Goal: Task Accomplishment & Management: Manage account settings

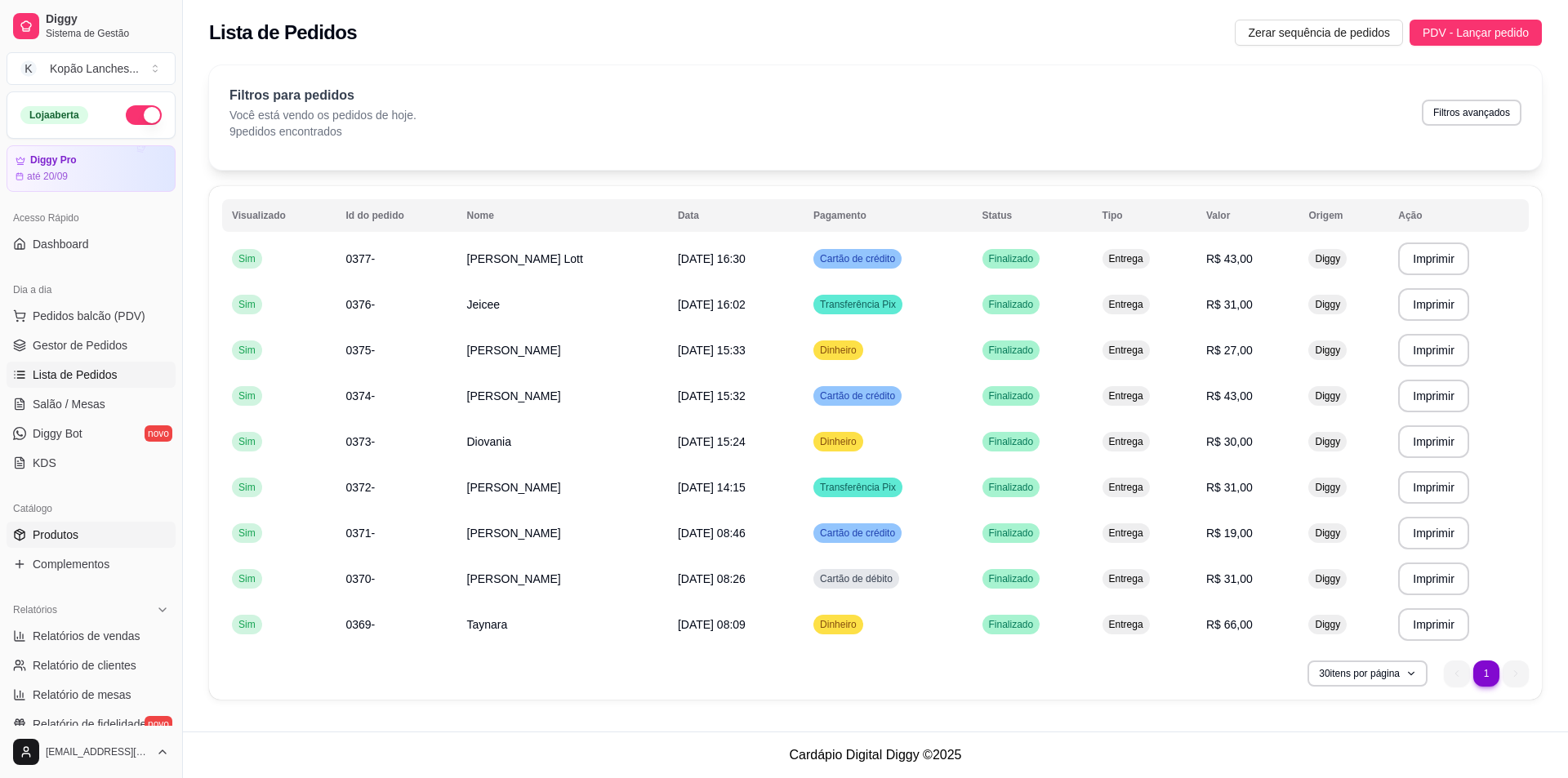
click at [60, 528] on span "Produtos" at bounding box center [55, 535] width 46 height 17
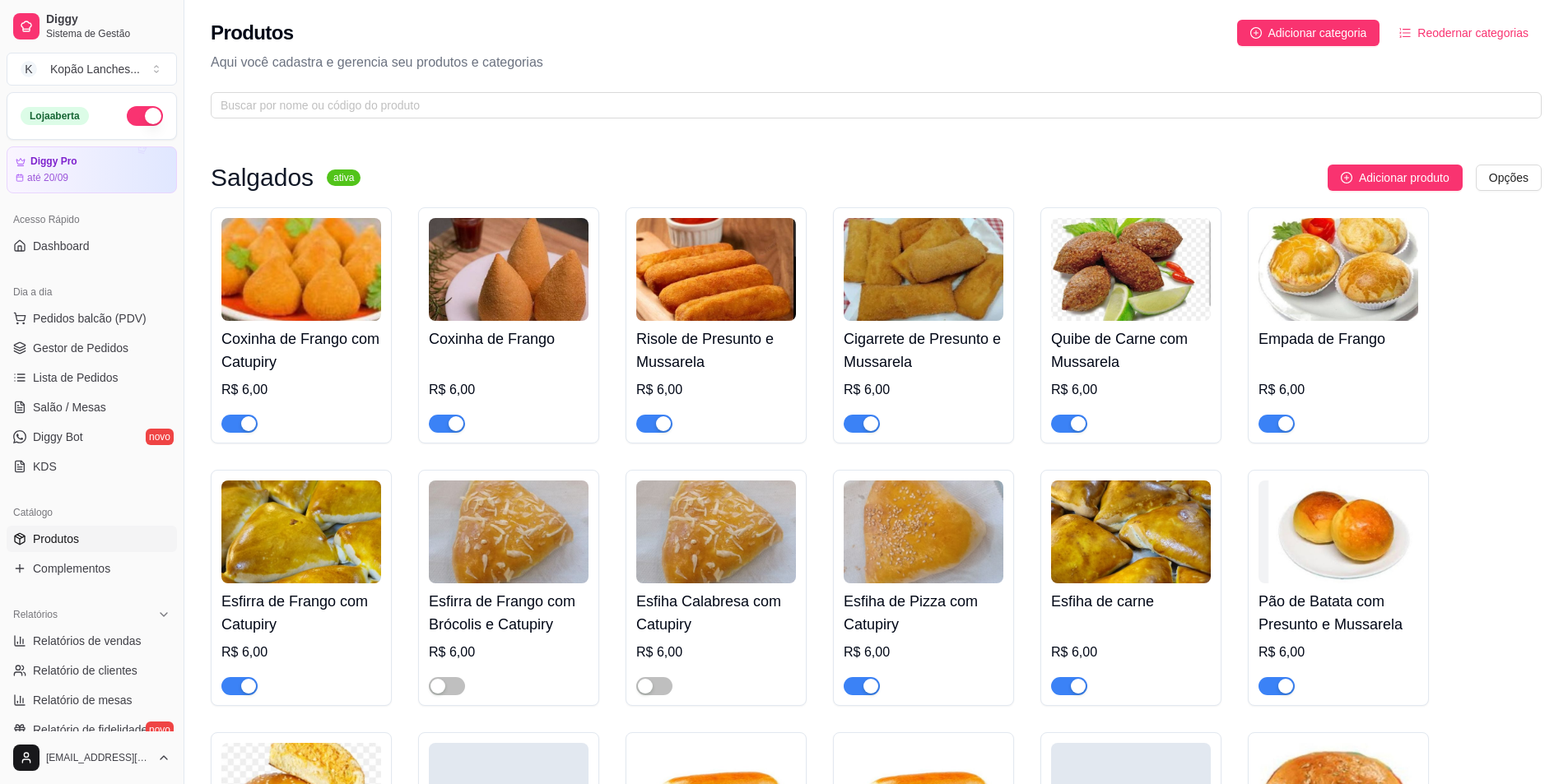
click at [444, 418] on span "button" at bounding box center [447, 423] width 37 height 18
click at [1068, 426] on span "button" at bounding box center [1069, 423] width 37 height 18
click at [1272, 428] on span "button" at bounding box center [1277, 423] width 37 height 18
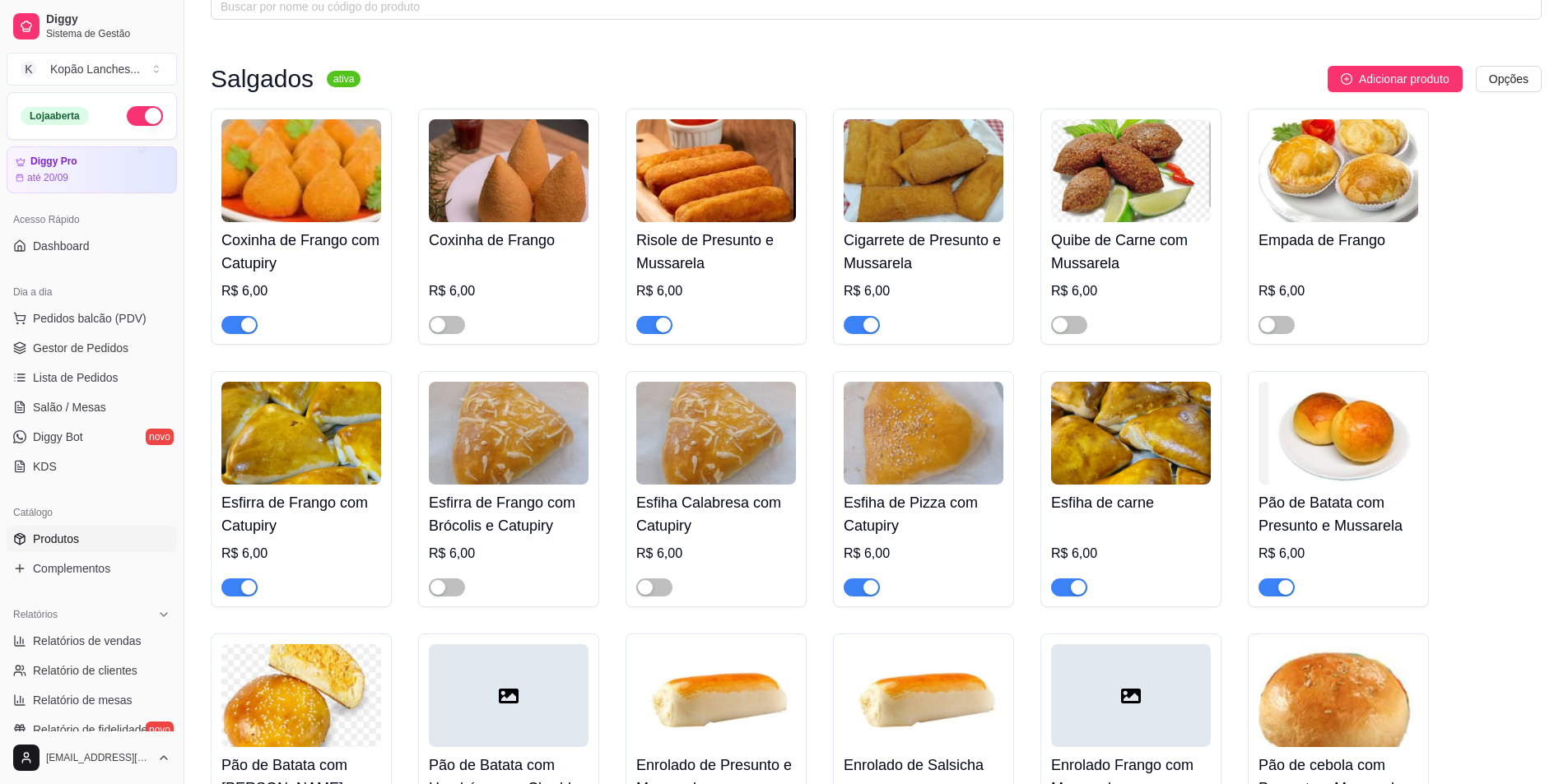
scroll to position [82, 0]
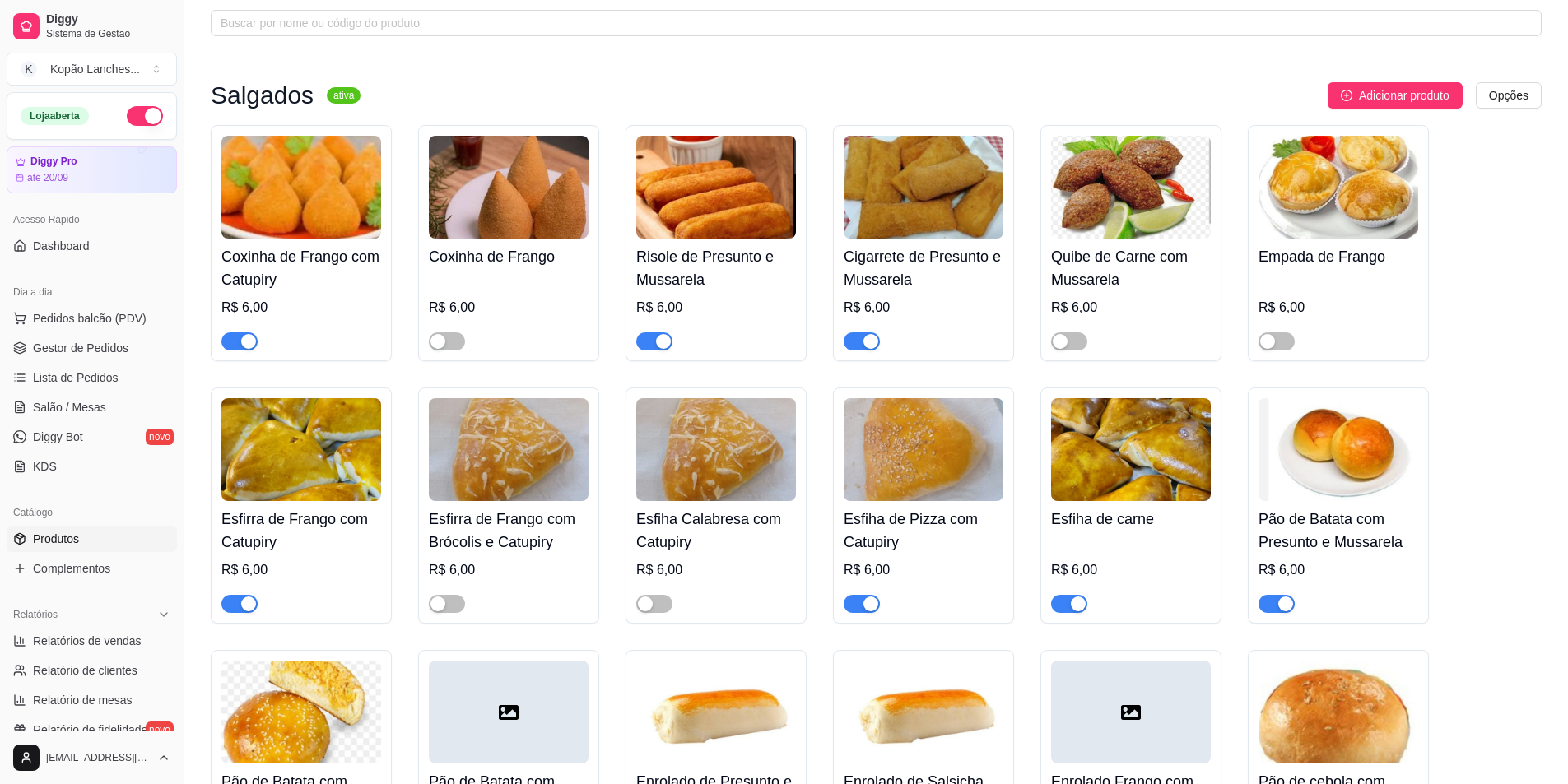
click at [661, 343] on div "button" at bounding box center [664, 341] width 15 height 15
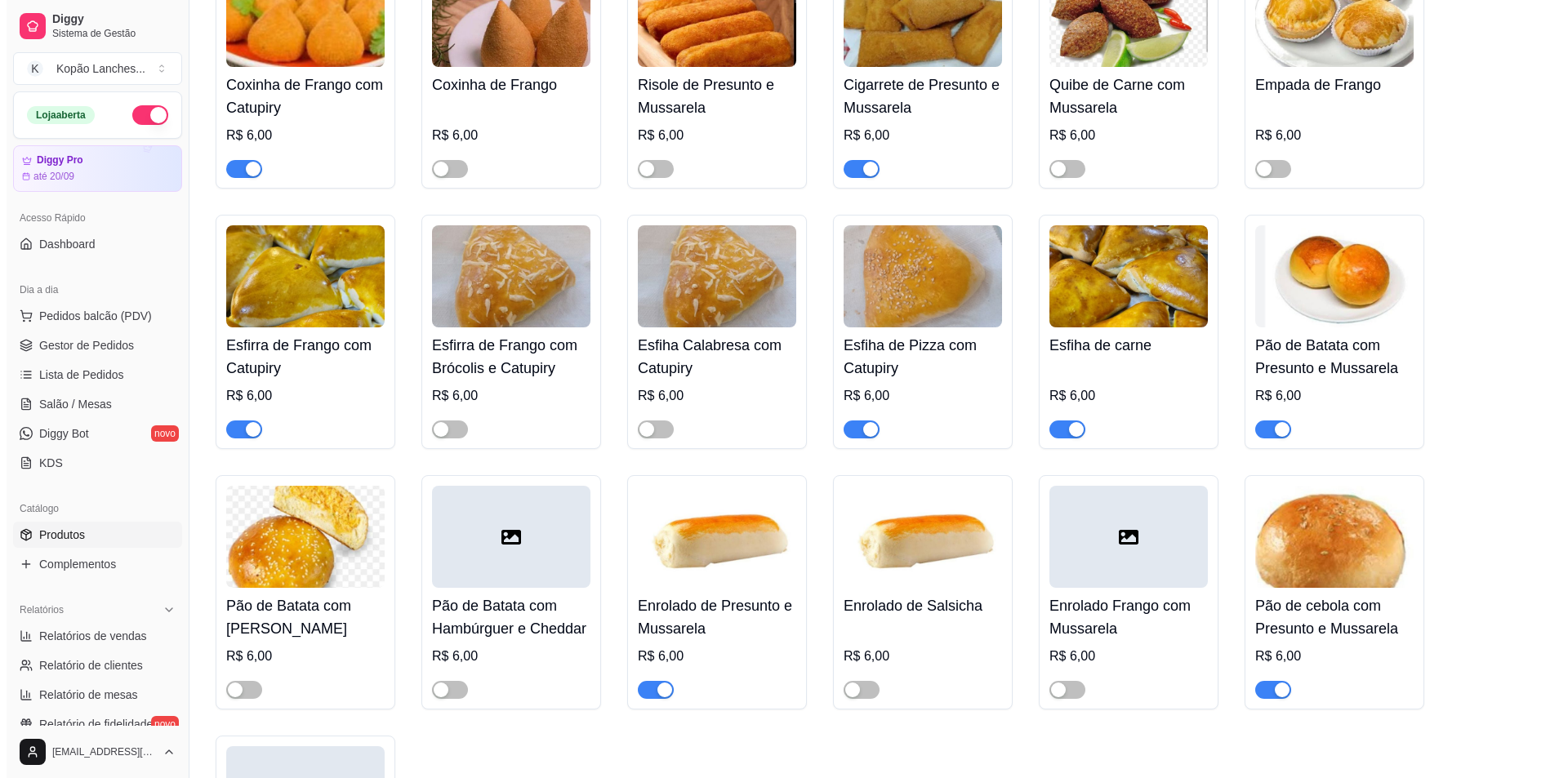
scroll to position [0, 0]
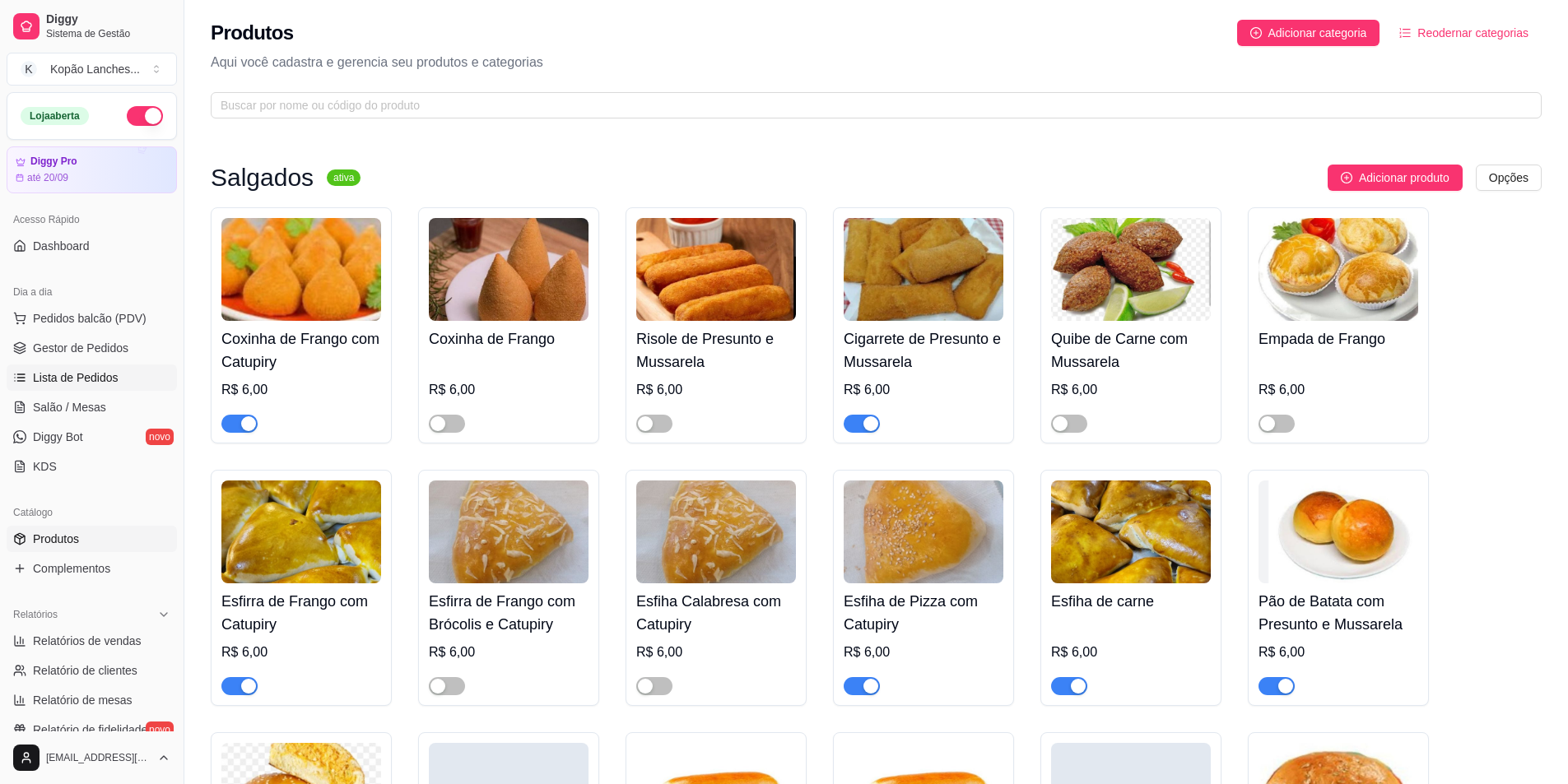
click at [79, 374] on span "Lista de Pedidos" at bounding box center [75, 378] width 85 height 17
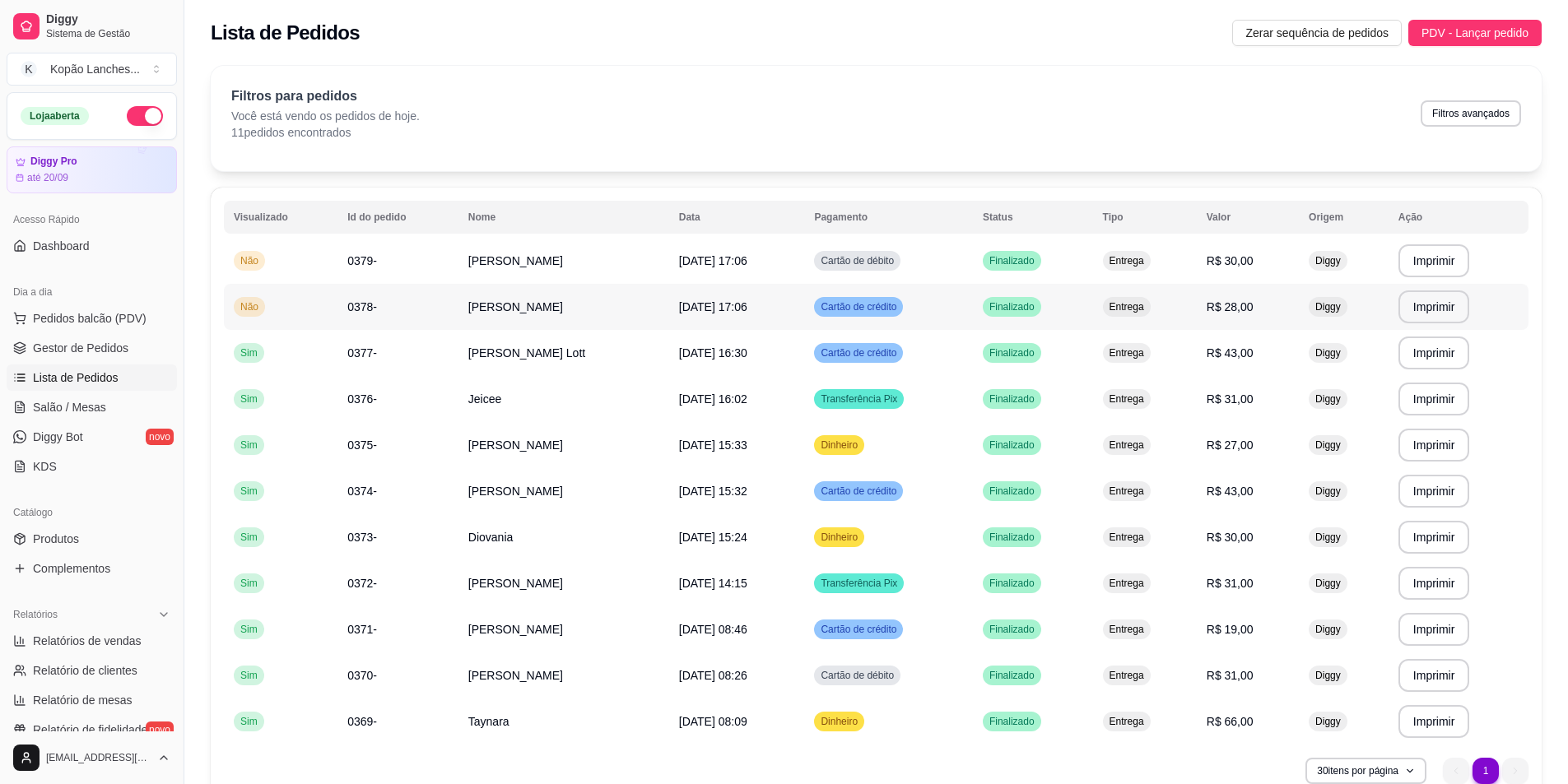
click at [743, 302] on span "[DATE] 17:06" at bounding box center [712, 307] width 68 height 13
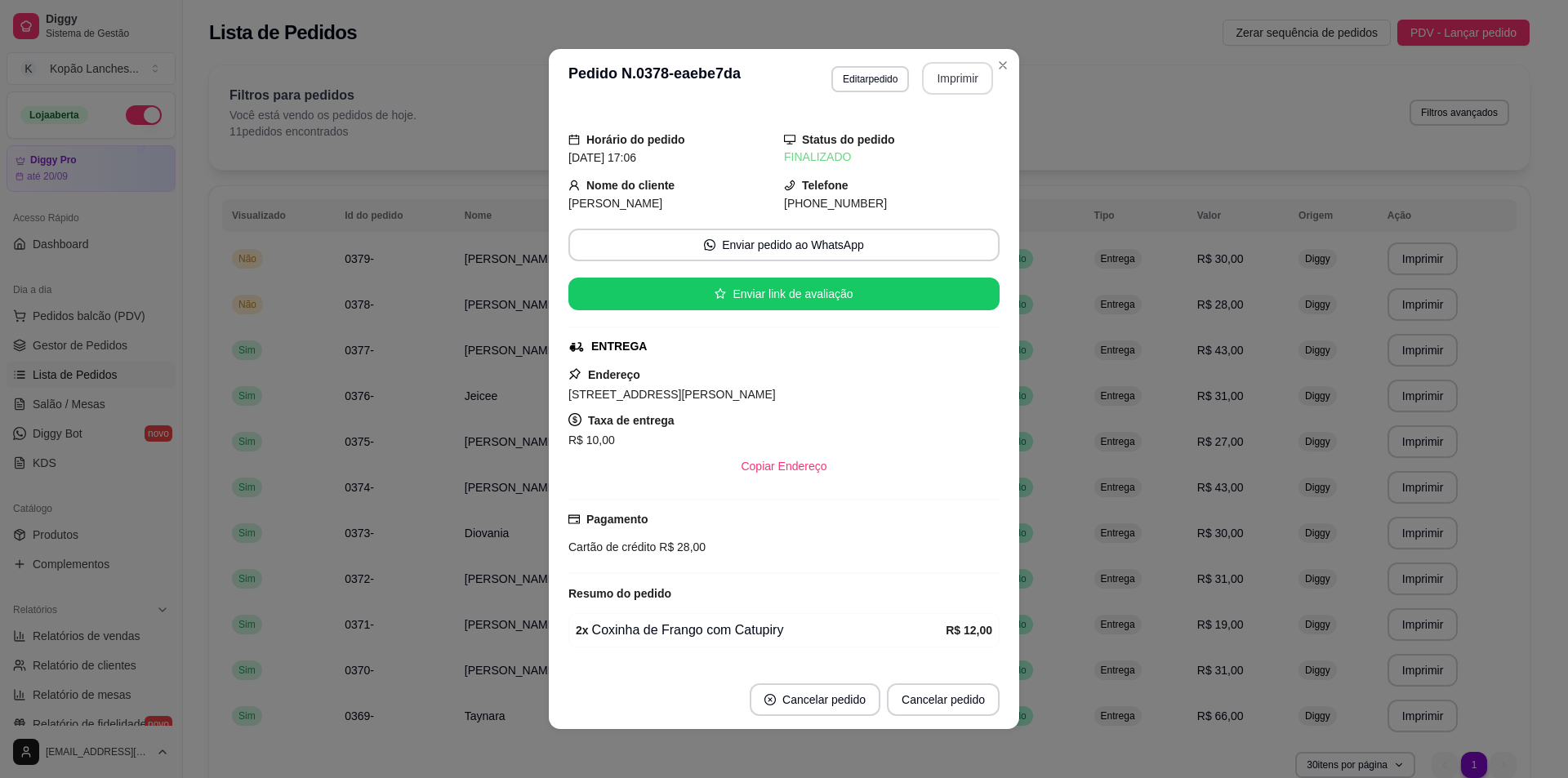
click at [952, 79] on button "Imprimir" at bounding box center [958, 78] width 72 height 32
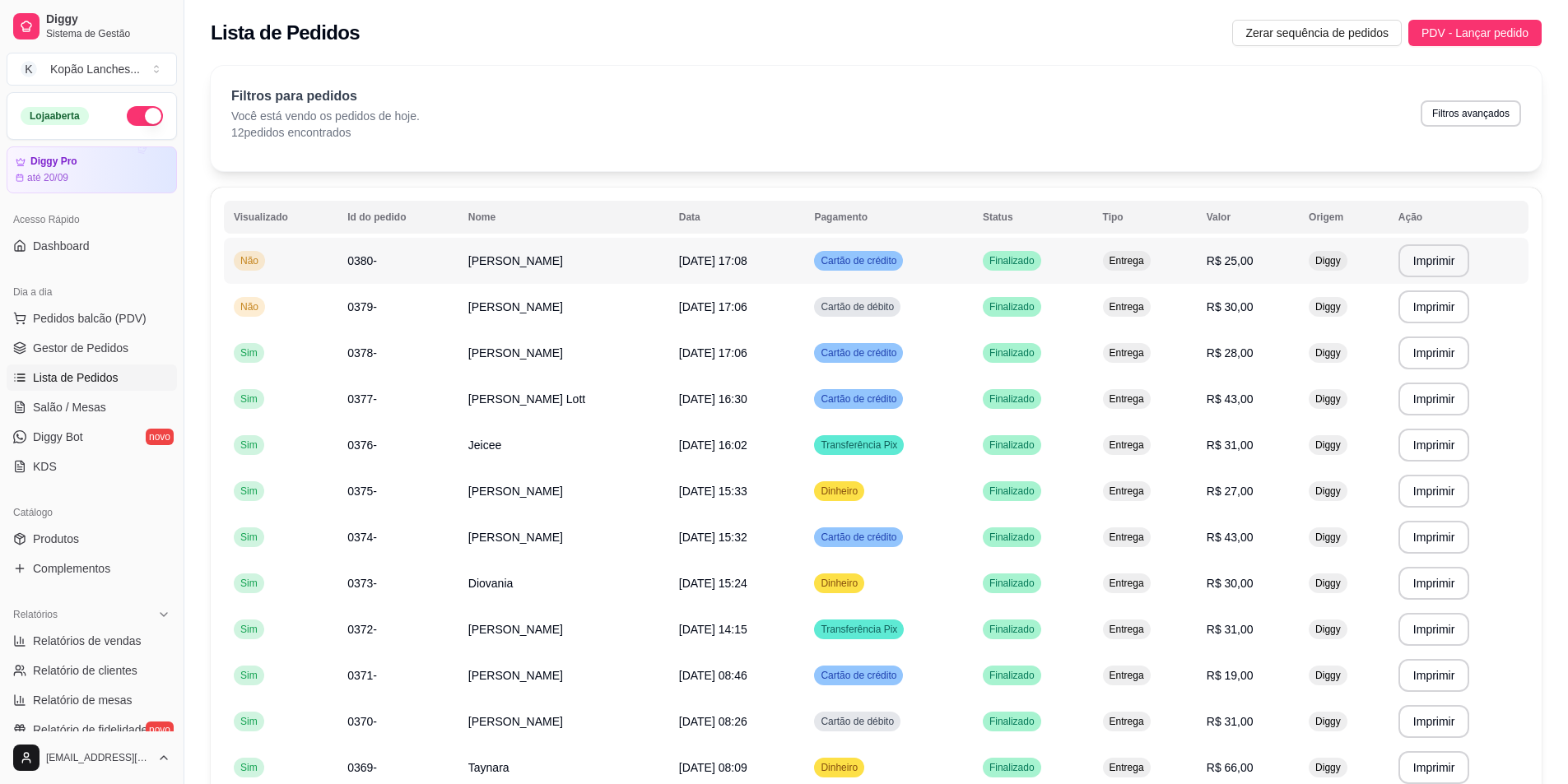
click at [747, 257] on span "[DATE] 17:08" at bounding box center [712, 261] width 68 height 13
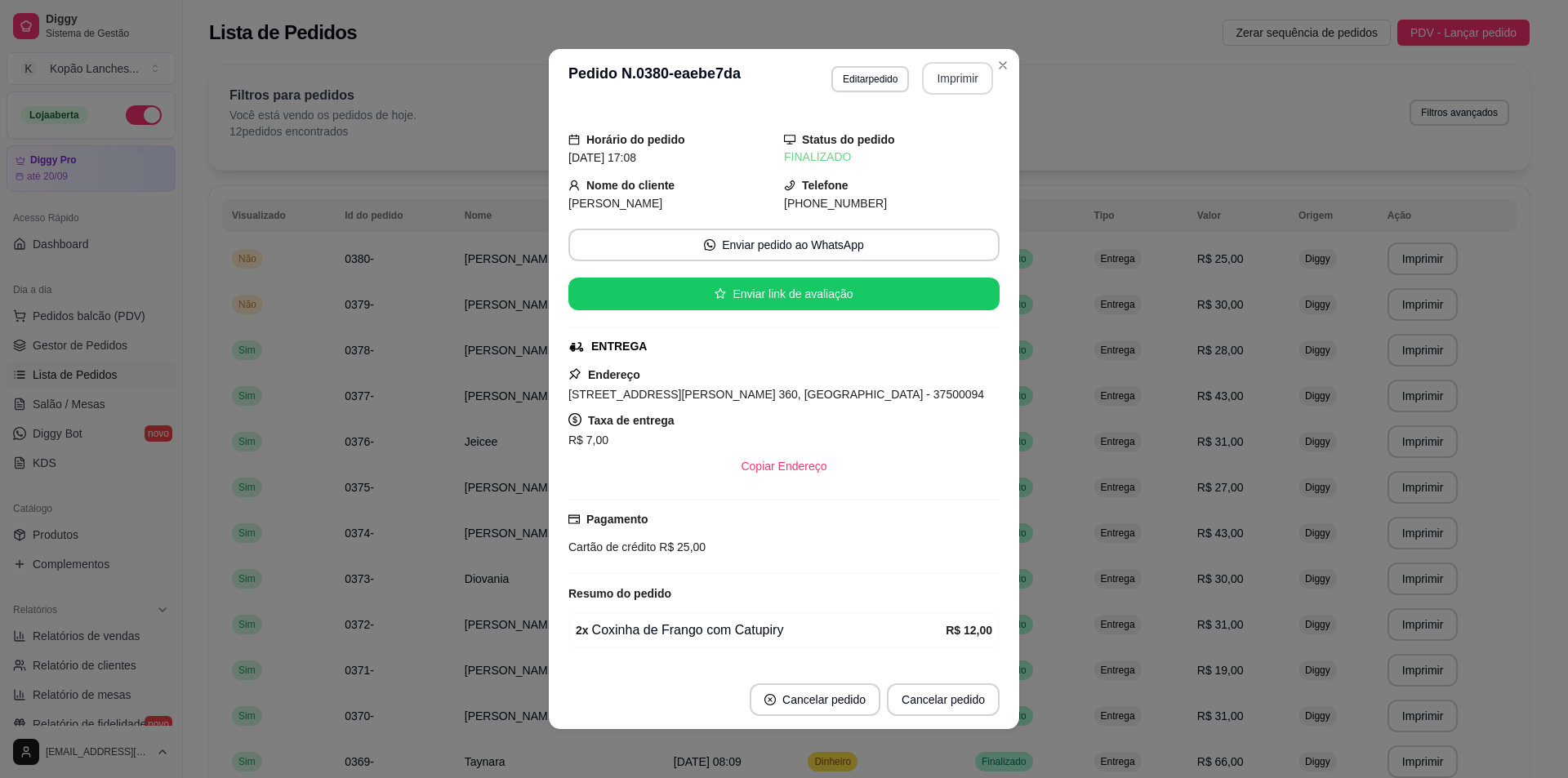
click at [940, 78] on button "Imprimir" at bounding box center [958, 78] width 72 height 32
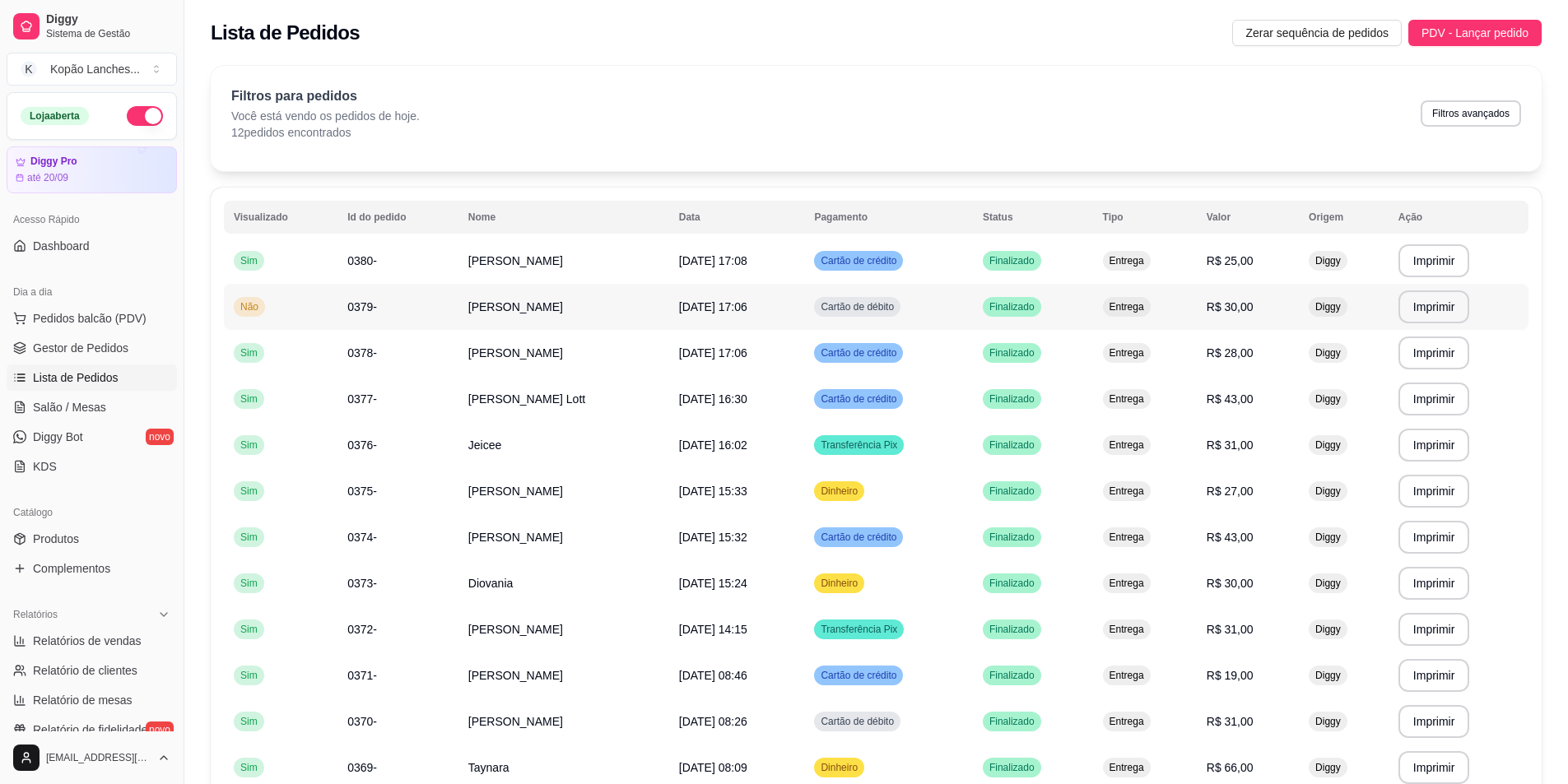
click at [805, 298] on td "[DATE] 17:06" at bounding box center [737, 306] width 136 height 46
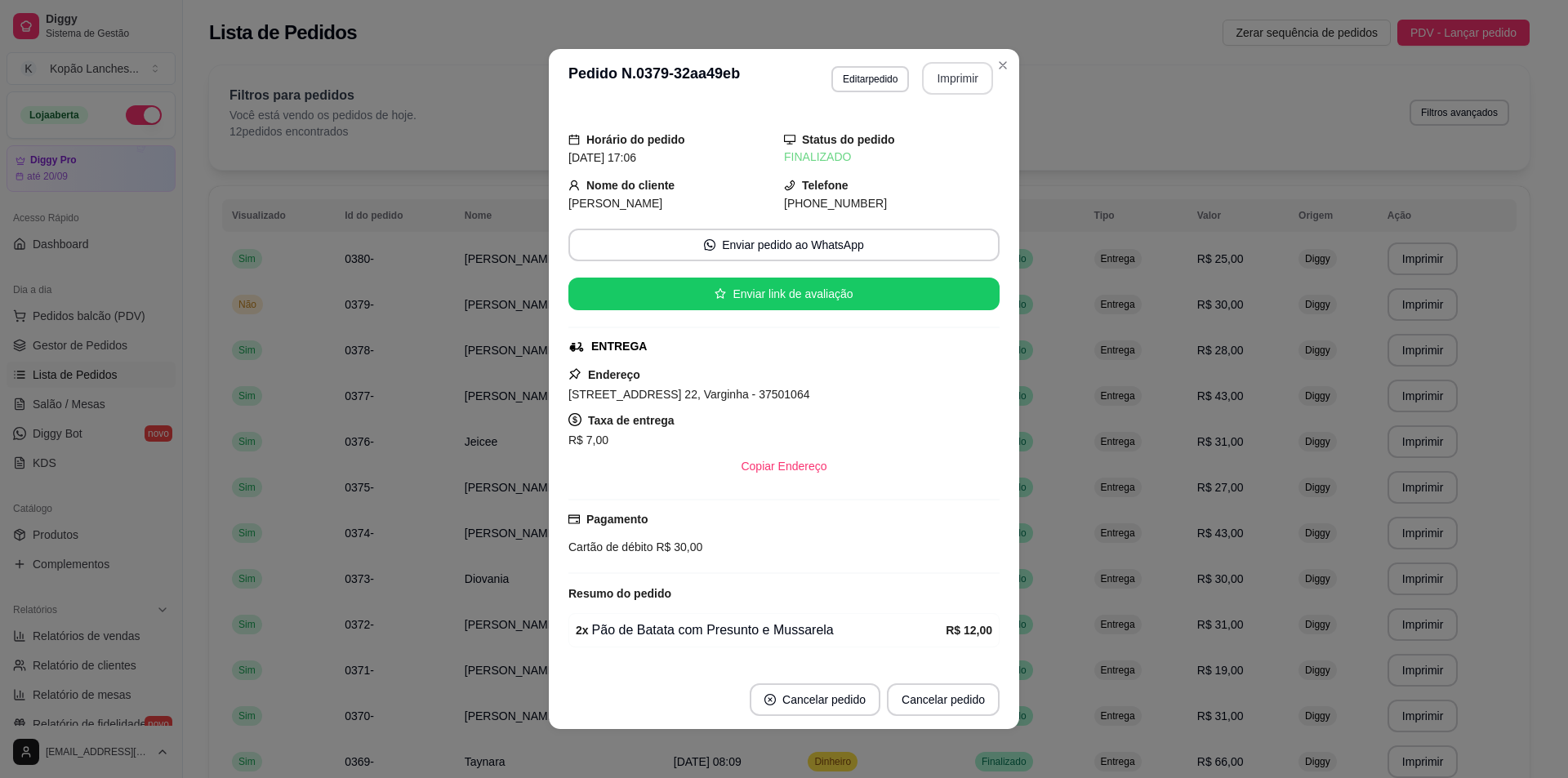
click at [958, 76] on button "Imprimir" at bounding box center [958, 78] width 72 height 32
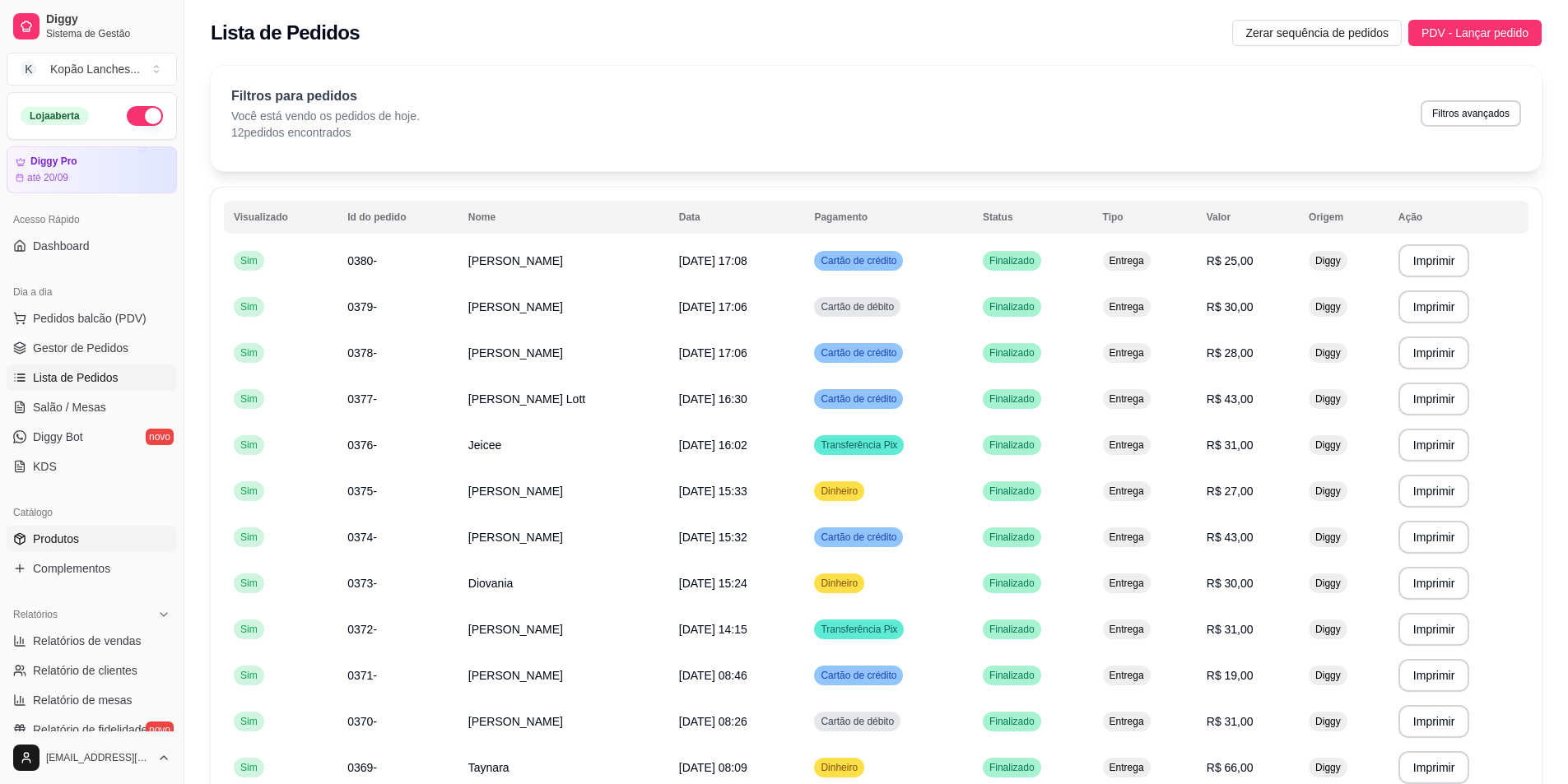
click at [65, 535] on span "Produtos" at bounding box center [55, 539] width 46 height 17
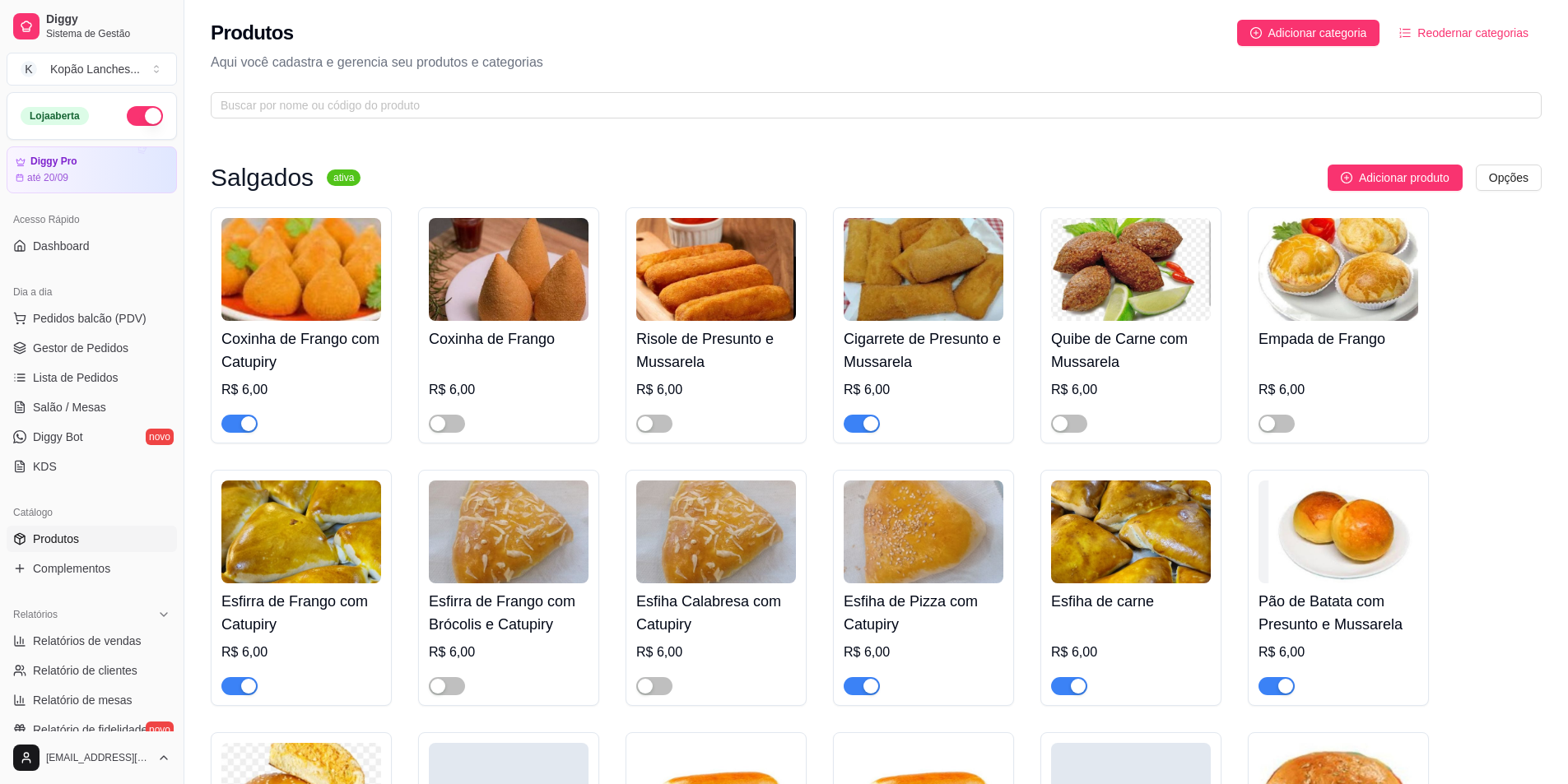
click at [859, 424] on span "button" at bounding box center [861, 423] width 37 height 18
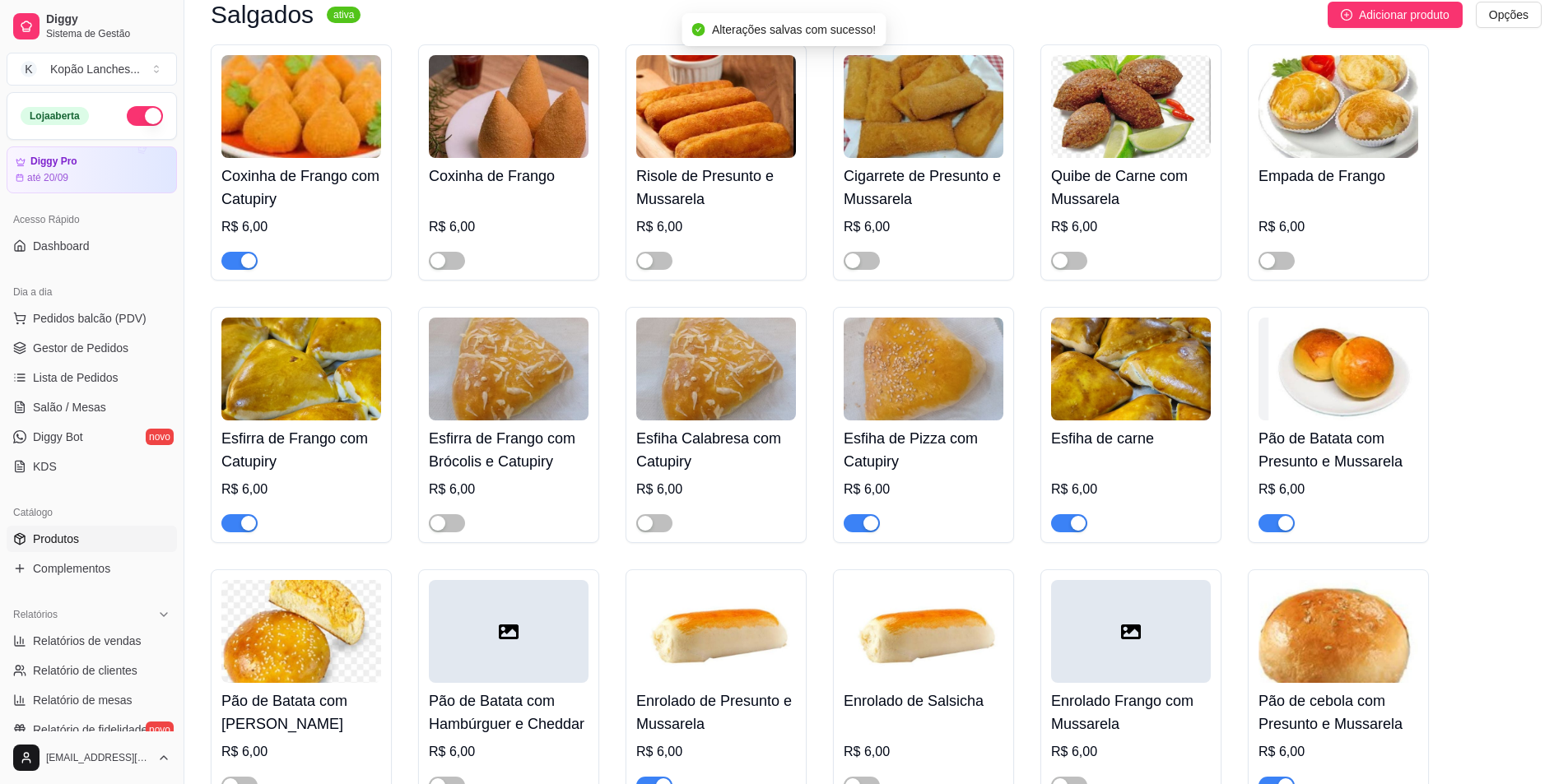
scroll to position [165, 0]
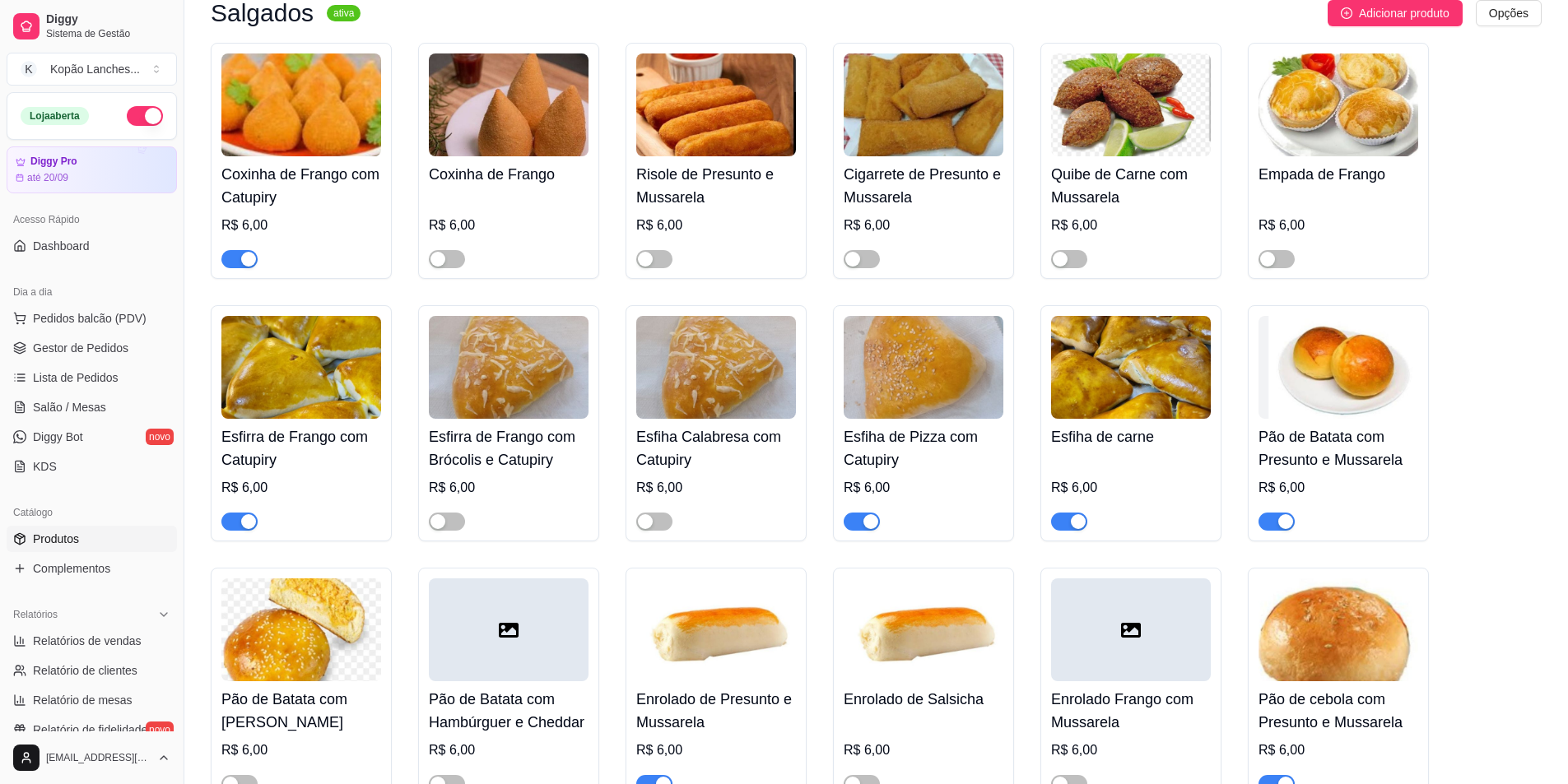
click at [1062, 523] on span "button" at bounding box center [1069, 521] width 37 height 18
click at [857, 529] on span "button" at bounding box center [861, 521] width 37 height 18
click at [1268, 525] on span "button" at bounding box center [1277, 521] width 37 height 18
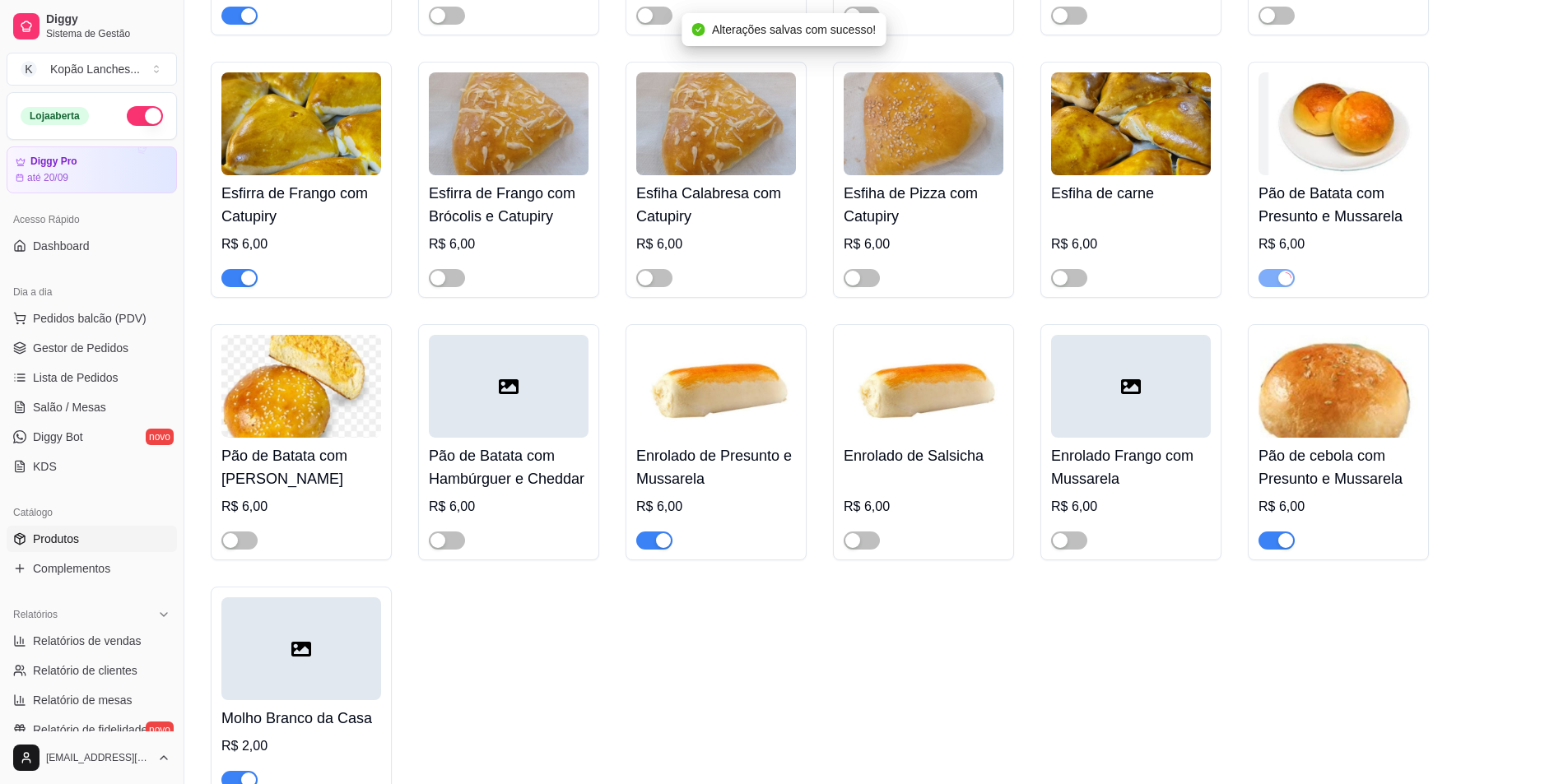
scroll to position [412, 0]
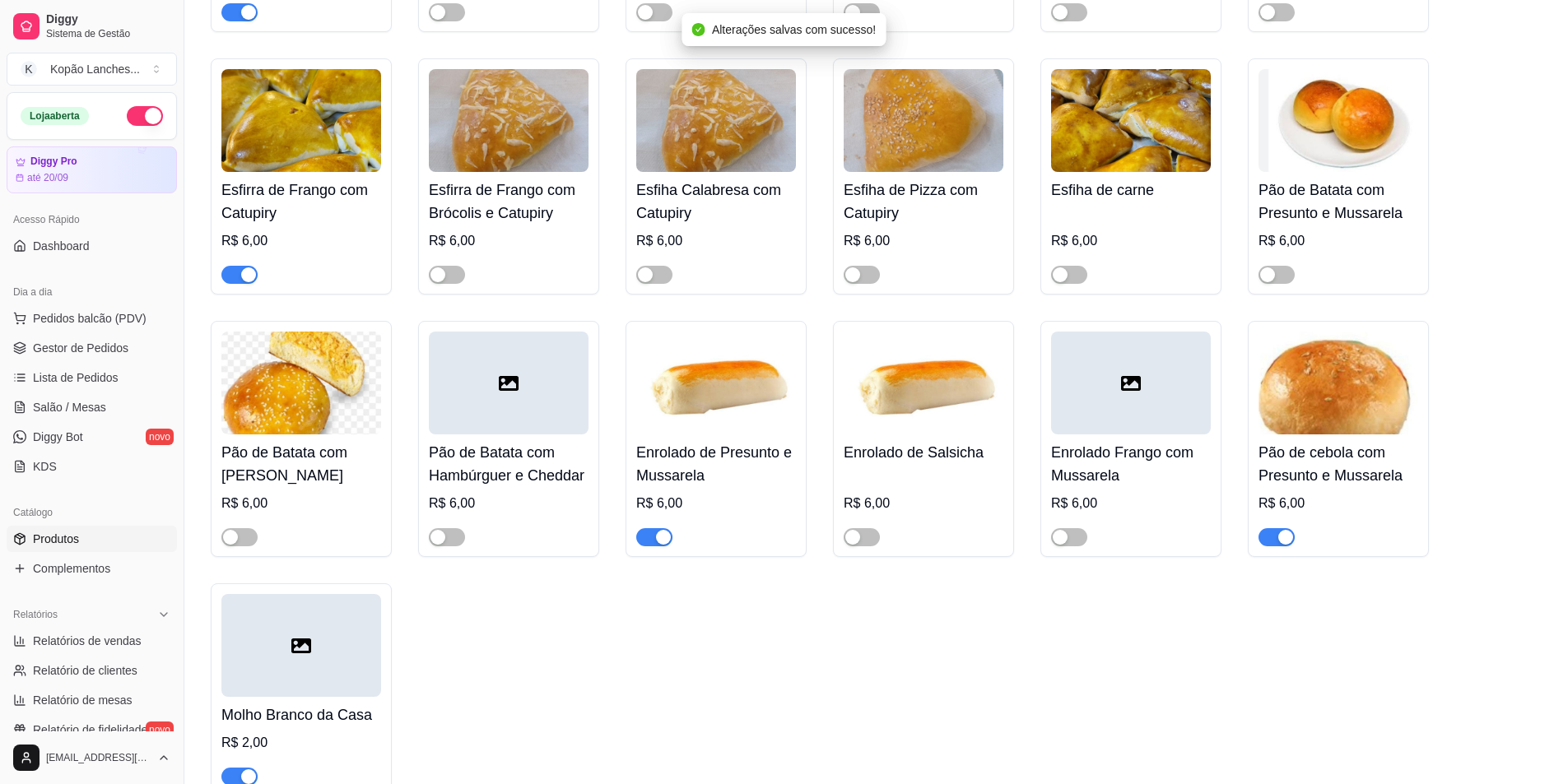
click at [1280, 542] on div "button" at bounding box center [1286, 537] width 15 height 15
click at [657, 540] on div "button" at bounding box center [664, 537] width 15 height 15
click at [1071, 271] on span "button" at bounding box center [1069, 274] width 37 height 18
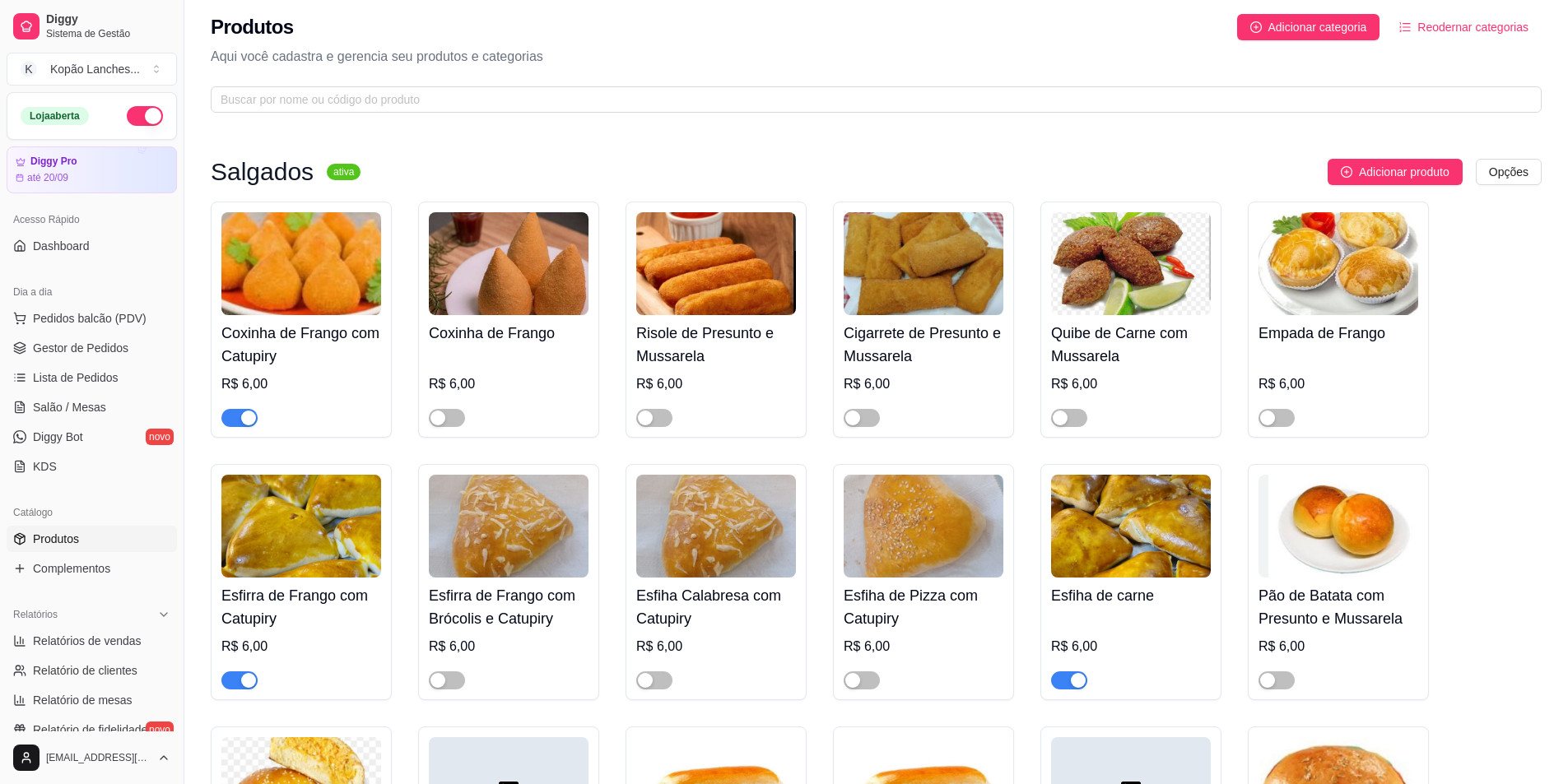
scroll to position [0, 0]
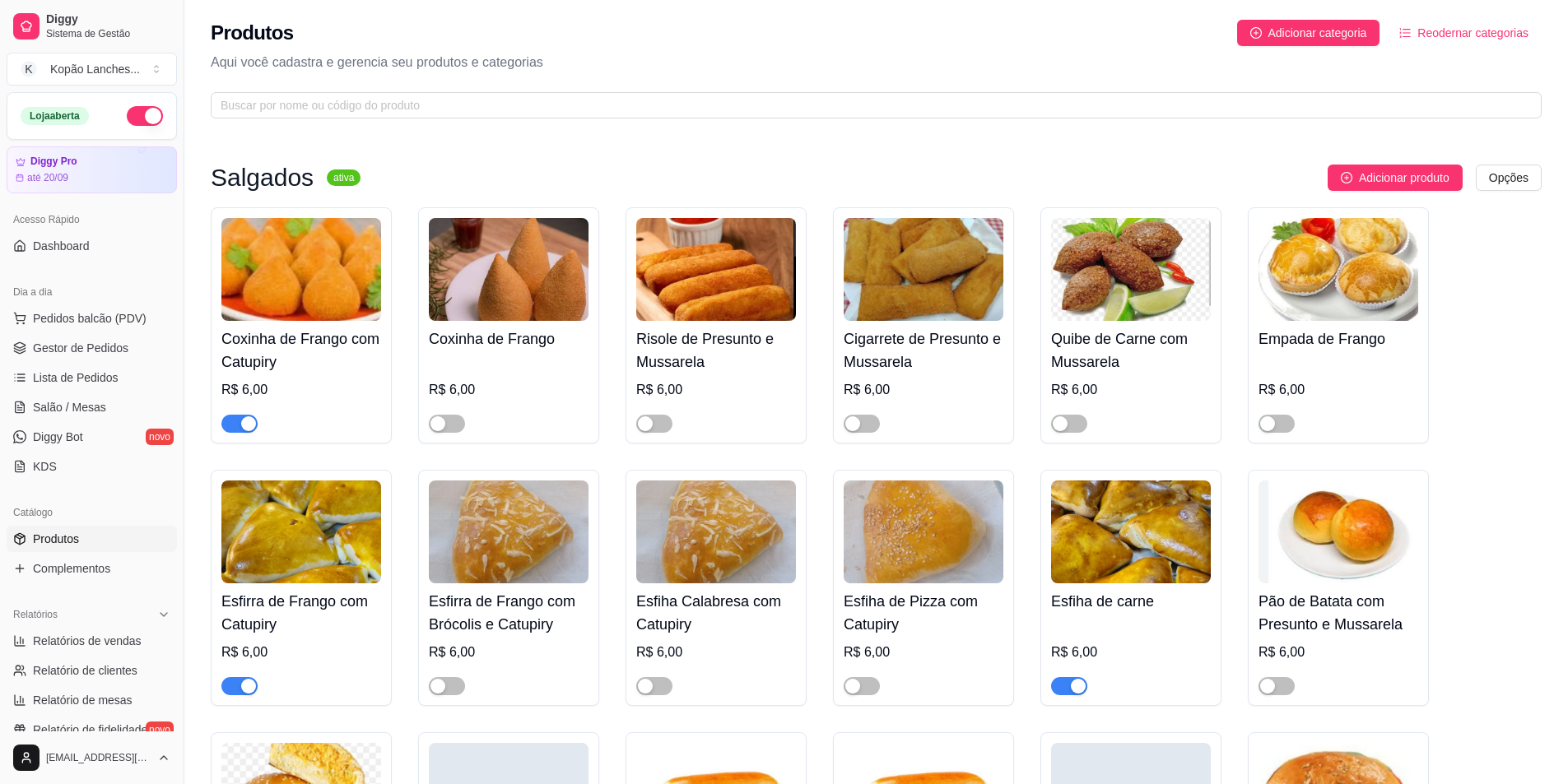
click at [235, 420] on span "button" at bounding box center [240, 423] width 37 height 18
click at [241, 426] on span "button" at bounding box center [240, 423] width 37 height 18
